Goal: Transaction & Acquisition: Subscribe to service/newsletter

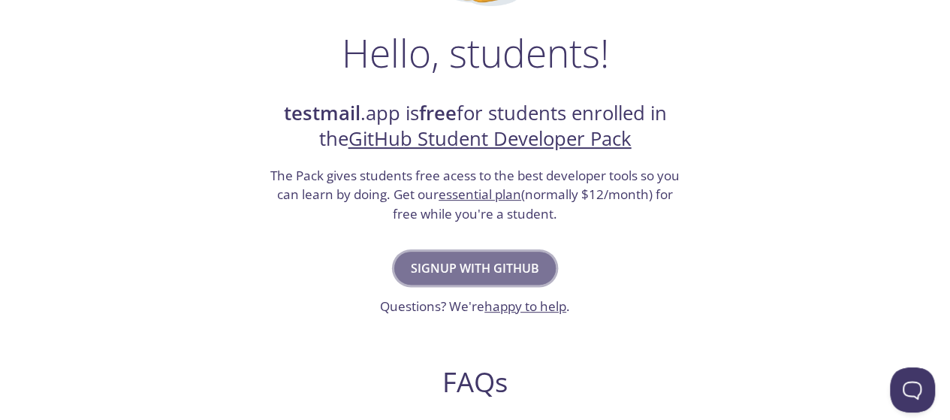
click at [463, 282] on button "Signup with GitHub" at bounding box center [474, 268] width 161 height 33
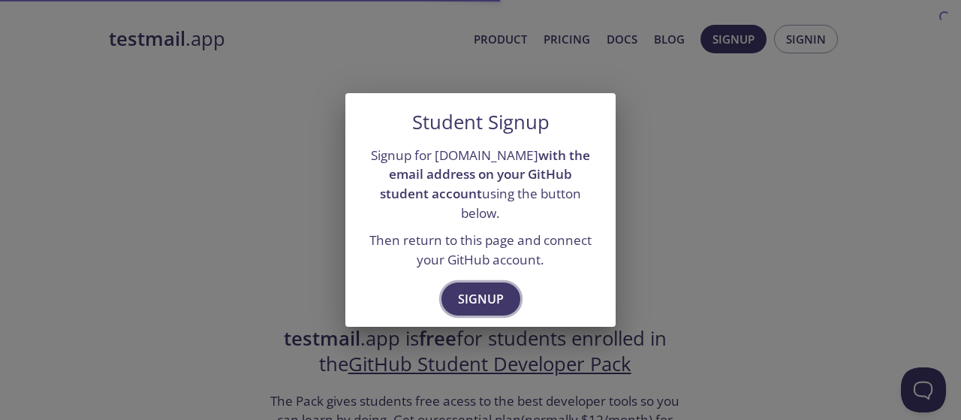
click at [477, 288] on span "Signup" at bounding box center [481, 298] width 46 height 21
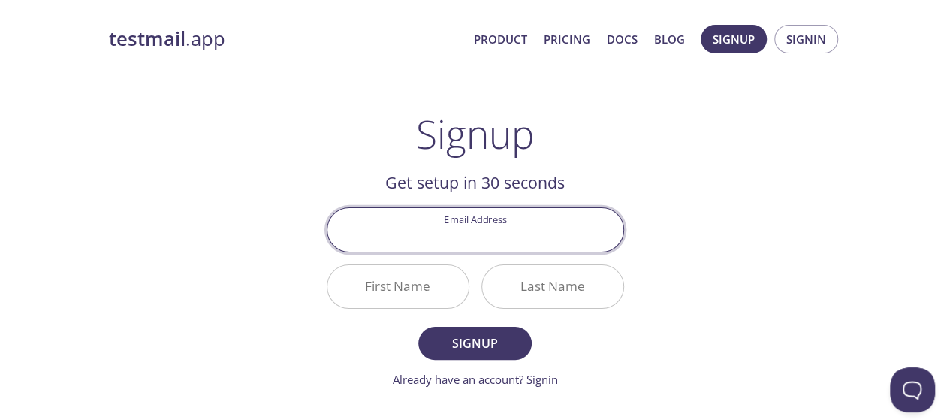
click at [481, 240] on input "Email Address" at bounding box center [475, 229] width 296 height 43
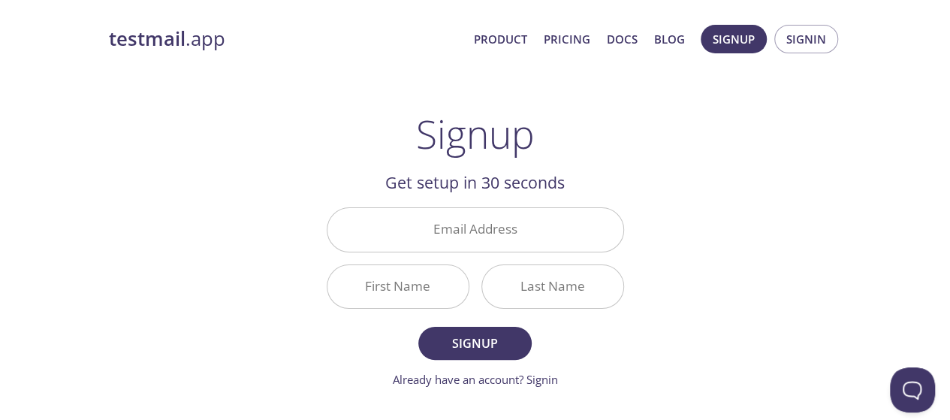
click at [29, 204] on div "testmail .app Product Pricing Docs Blog Signup Signin Signup Get setup in 30 se…" at bounding box center [475, 359] width 950 height 689
click at [360, 234] on input "Email Address" at bounding box center [475, 229] width 296 height 43
click at [161, 234] on div "testmail .app Product Pricing Docs Blog Signup Signin Signup Get setup in 30 se…" at bounding box center [475, 359] width 769 height 689
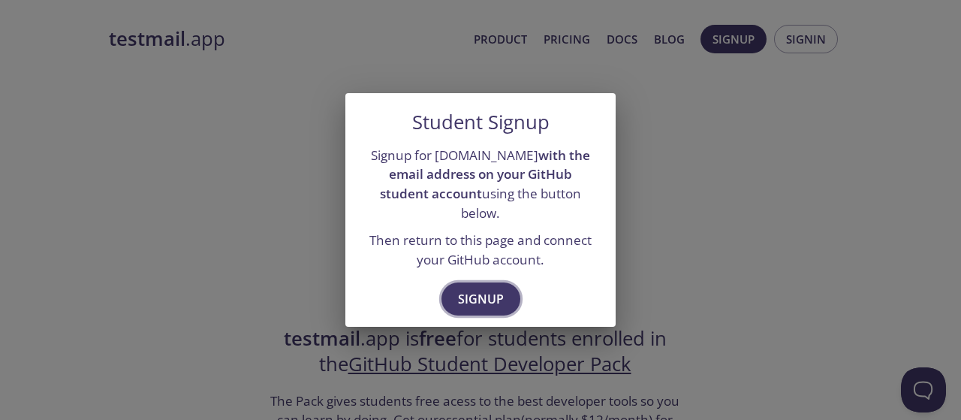
click at [452, 282] on button "Signup" at bounding box center [481, 298] width 79 height 33
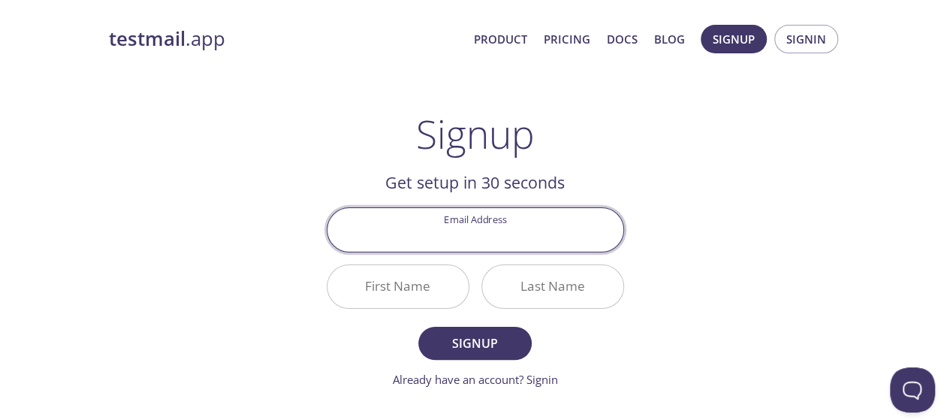
paste input "[EMAIL_ADDRESS][DOMAIN_NAME]"
type input "[EMAIL_ADDRESS][DOMAIN_NAME]"
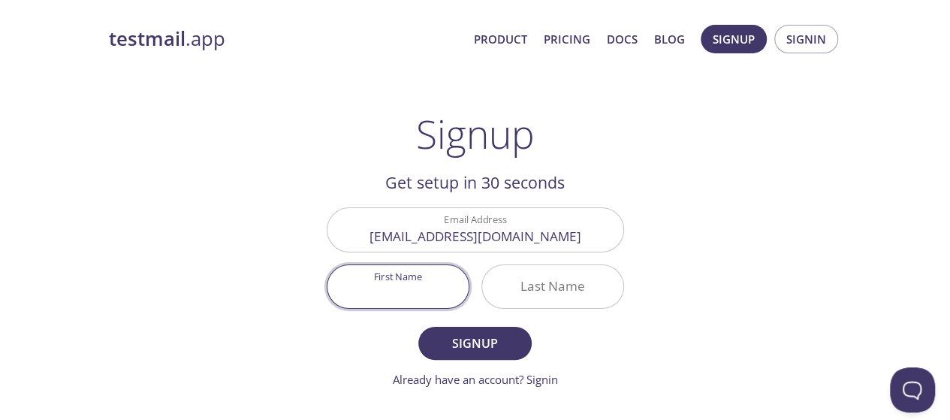
click at [415, 279] on input "First Name" at bounding box center [397, 286] width 141 height 43
type input "Mustapha"
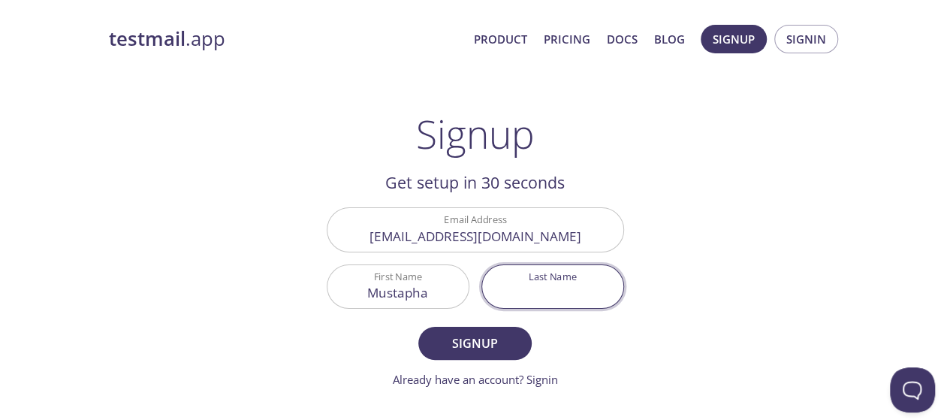
click at [515, 301] on input "Last Name" at bounding box center [552, 286] width 141 height 43
type input "khabbali"
click at [466, 339] on span "Signup" at bounding box center [475, 343] width 80 height 21
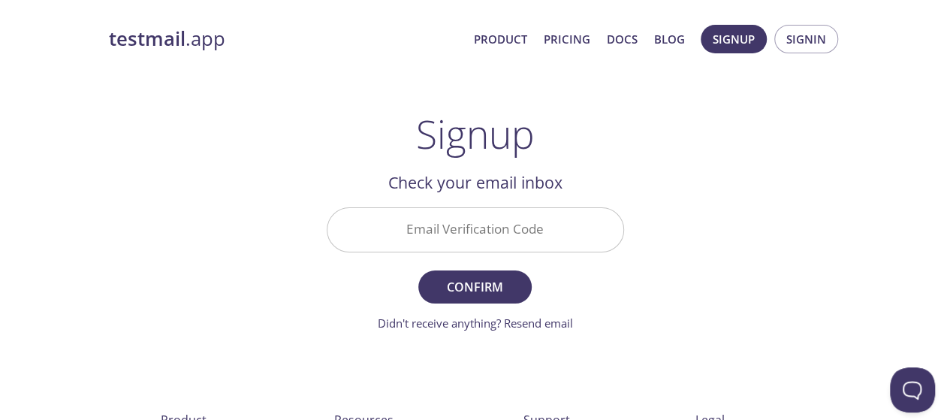
click at [439, 243] on input "Email Verification Code" at bounding box center [475, 229] width 296 height 43
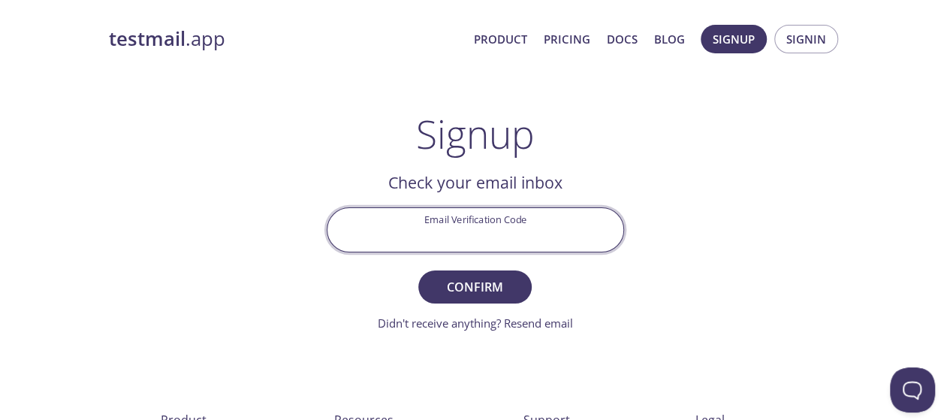
paste input "KLBER4N"
type input "KLBER4N"
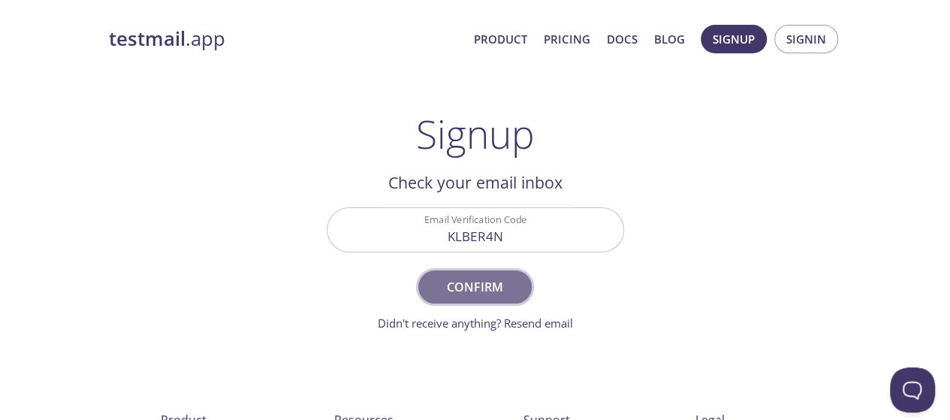
click at [487, 271] on button "Confirm" at bounding box center [474, 286] width 113 height 33
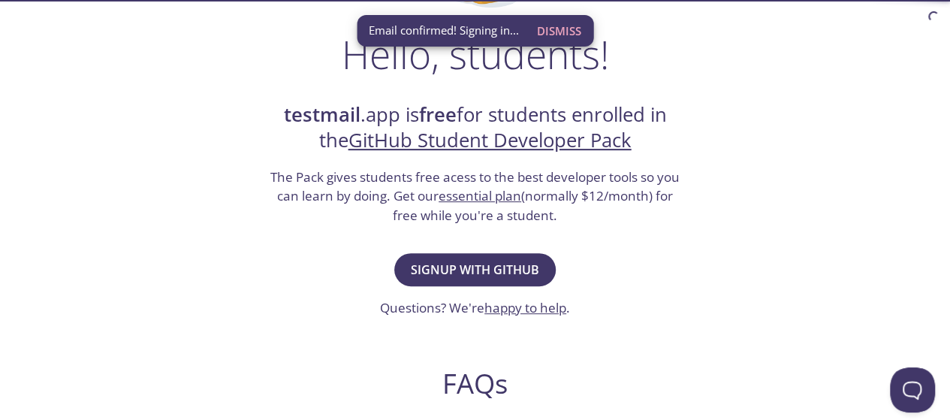
scroll to position [225, 0]
